Goal: Navigation & Orientation: Find specific page/section

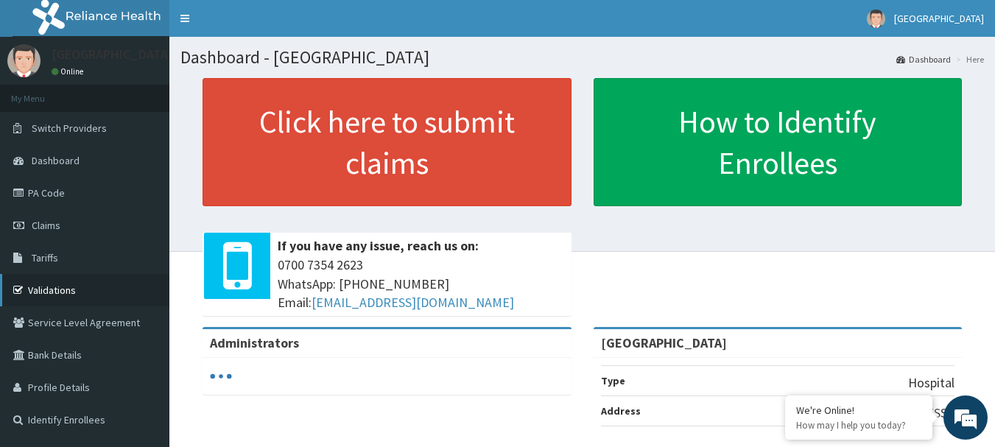
click at [62, 289] on link "Validations" at bounding box center [84, 290] width 169 height 32
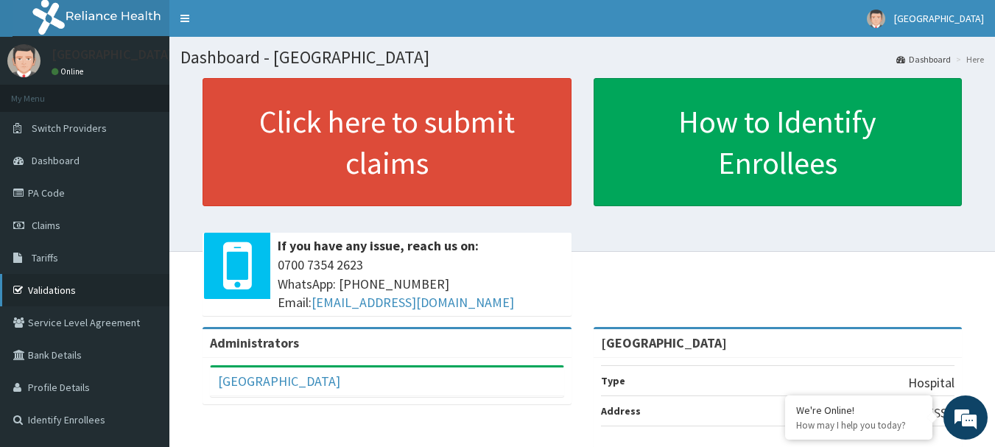
click at [72, 299] on link "Validations" at bounding box center [84, 290] width 169 height 32
